Goal: Transaction & Acquisition: Purchase product/service

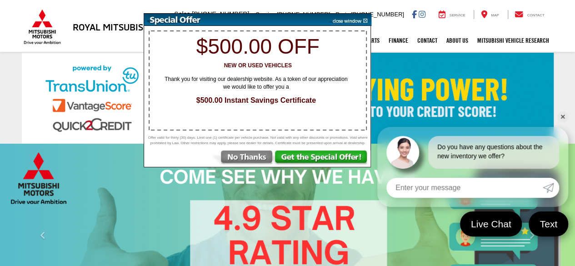
click at [561, 116] on link "✕" at bounding box center [562, 116] width 11 height 11
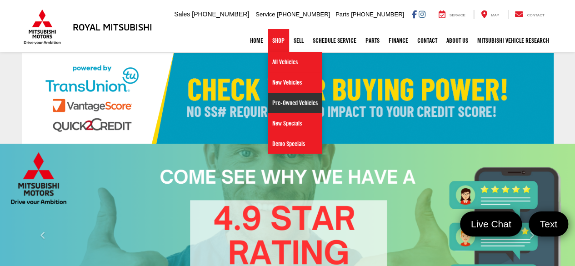
click at [280, 100] on link "Pre-Owned Vehicles" at bounding box center [295, 103] width 55 height 20
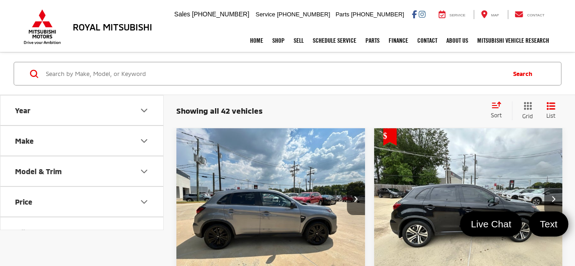
click at [143, 137] on icon "Make" at bounding box center [144, 140] width 11 height 11
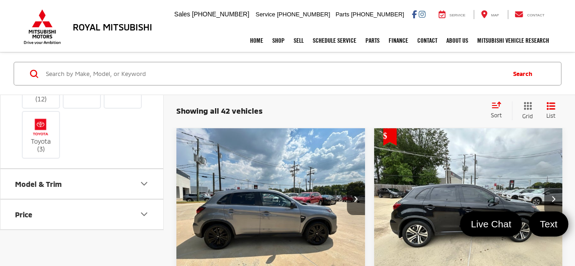
scroll to position [136, 0]
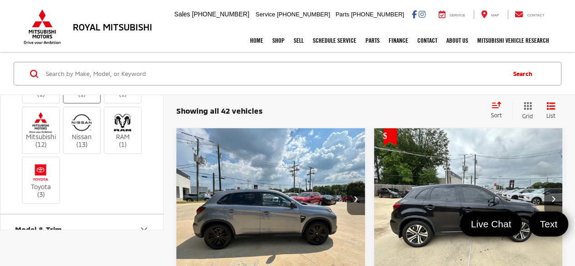
click at [82, 83] on img at bounding box center [82, 83] width 0 height 0
click at [0, 0] on input "Kia (1)" at bounding box center [0, 0] width 0 height 0
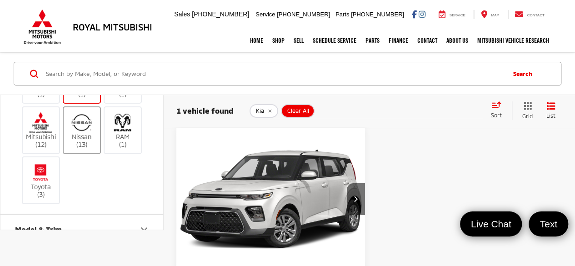
click at [83, 133] on img at bounding box center [81, 122] width 25 height 21
click at [0, 0] on input "Nissan (13)" at bounding box center [0, 0] width 0 height 0
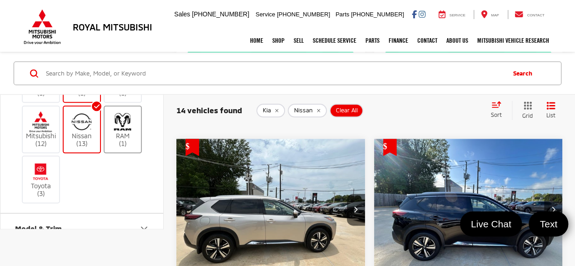
scroll to position [2137, 0]
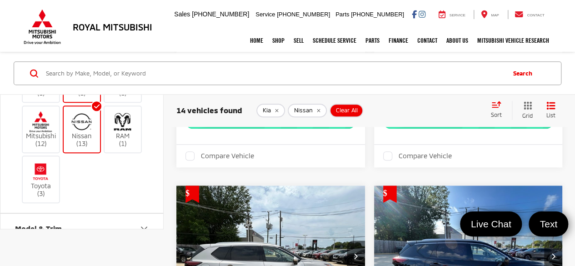
click at [85, 132] on img at bounding box center [81, 121] width 25 height 21
click at [0, 0] on input "Nissan (13)" at bounding box center [0, 0] width 0 height 0
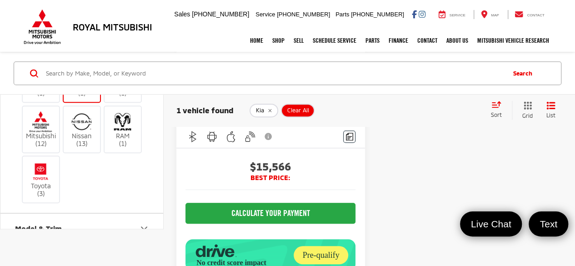
scroll to position [227, 0]
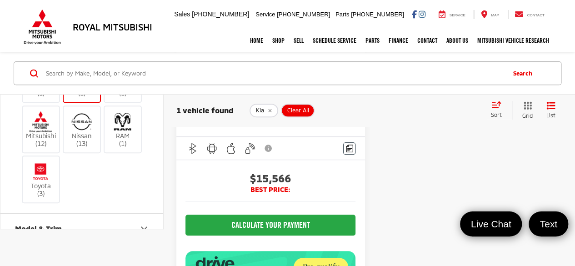
click at [185, 206] on capital-one-entry-button at bounding box center [185, 206] width 0 height 0
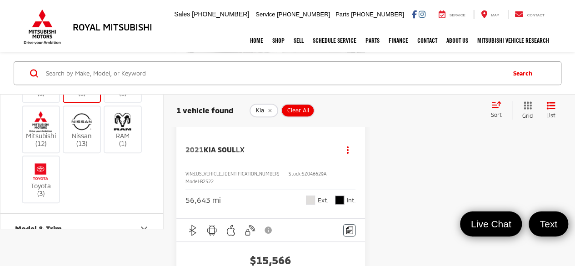
scroll to position [0, 0]
